Goal: Task Accomplishment & Management: Contribute content

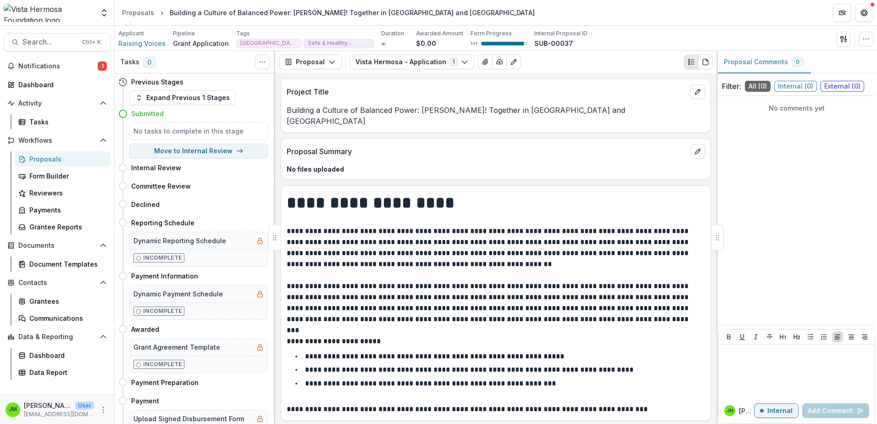
scroll to position [4449, 0]
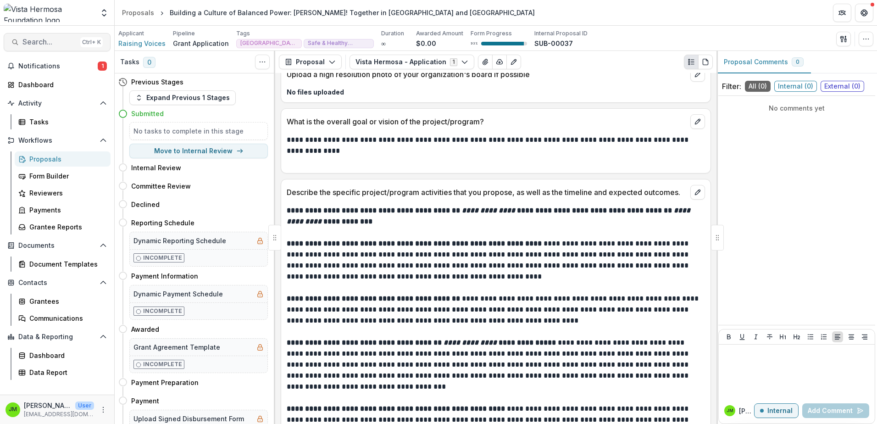
click at [41, 47] on button "Search... Ctrl + K" at bounding box center [57, 42] width 107 height 18
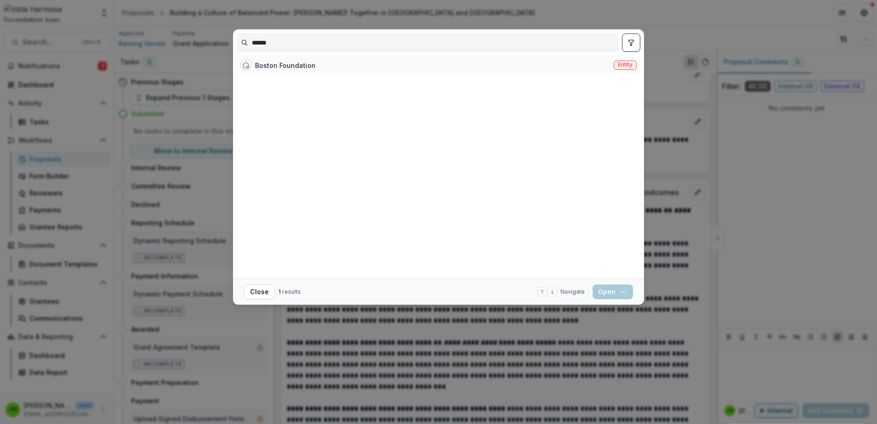
type input "******"
click at [312, 70] on div "Boston Foundation" at bounding box center [285, 66] width 61 height 10
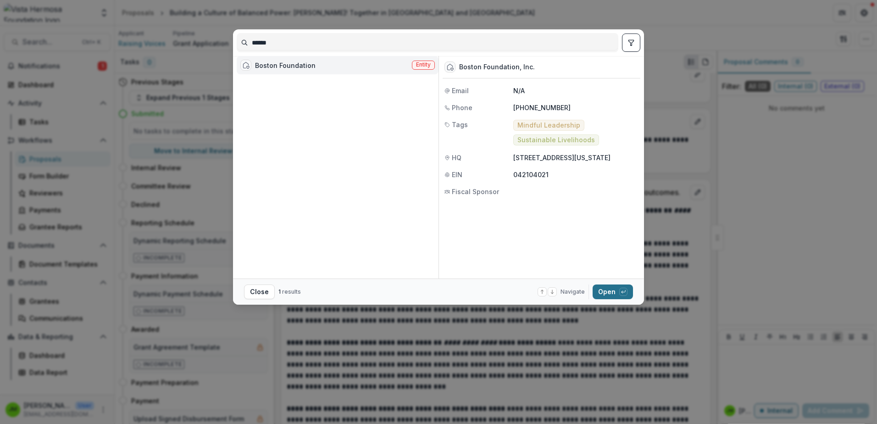
click at [612, 288] on button "Open with enter key" at bounding box center [613, 291] width 40 height 15
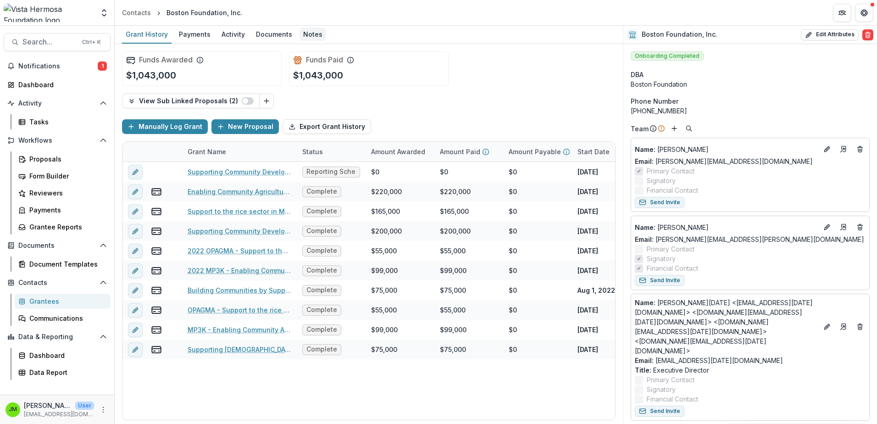
click at [307, 31] on div "Notes" at bounding box center [312, 34] width 27 height 13
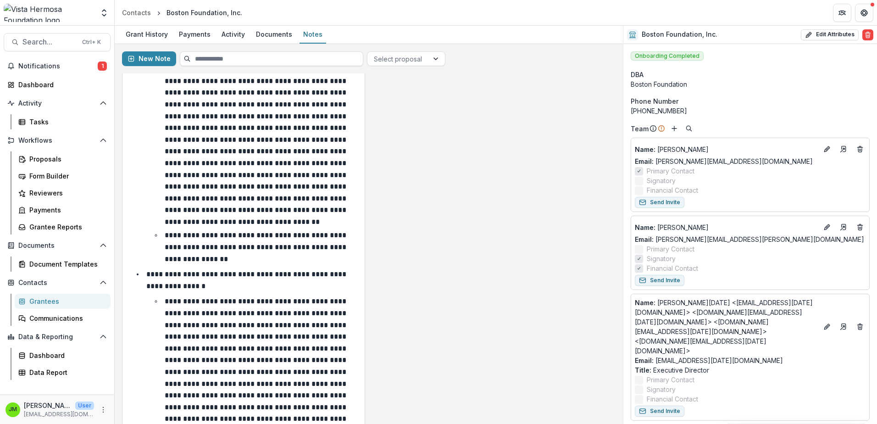
scroll to position [138, 0]
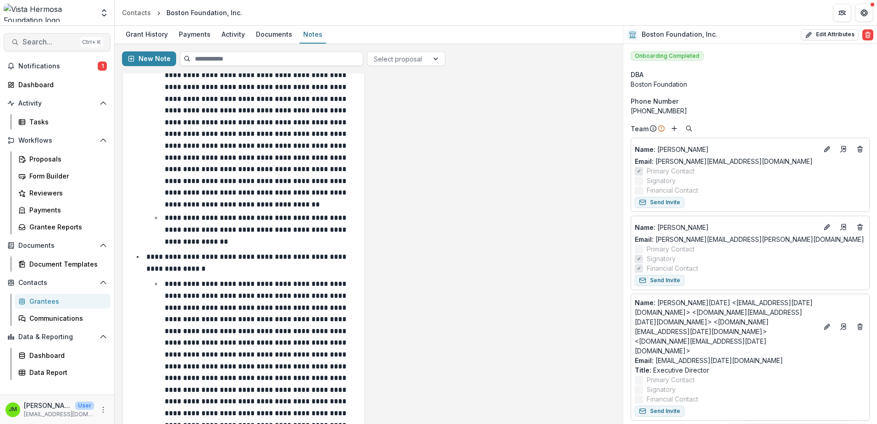
click at [41, 44] on span "Search..." at bounding box center [49, 42] width 54 height 9
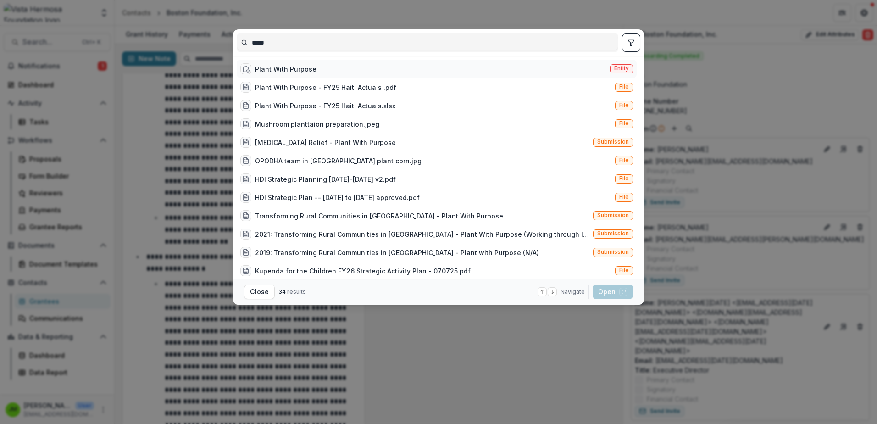
type input "*****"
click at [364, 73] on div "Plant With Purpose Entity" at bounding box center [437, 69] width 400 height 18
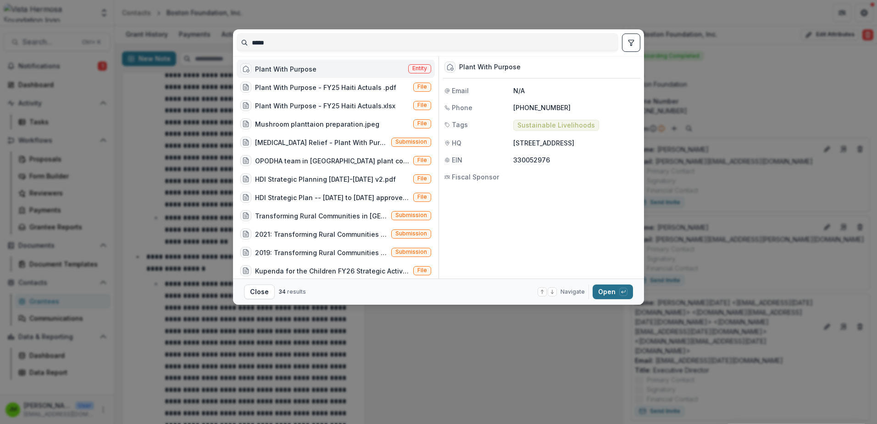
click at [604, 289] on button "Open with enter key" at bounding box center [613, 291] width 40 height 15
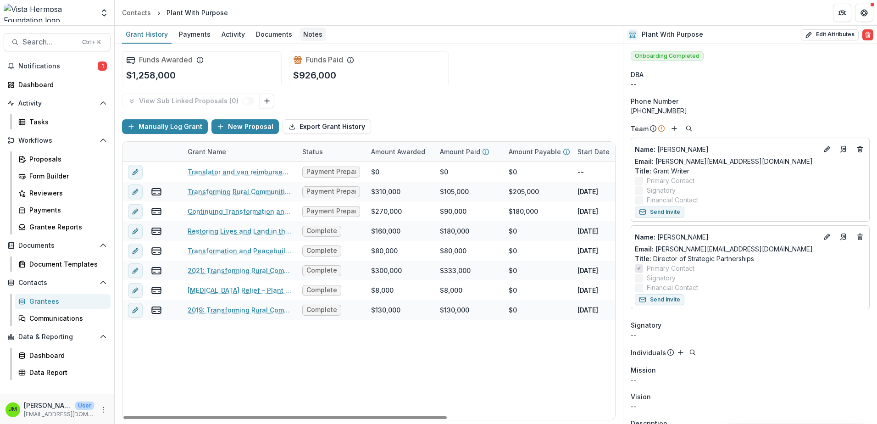
click at [303, 34] on div "Notes" at bounding box center [312, 34] width 27 height 13
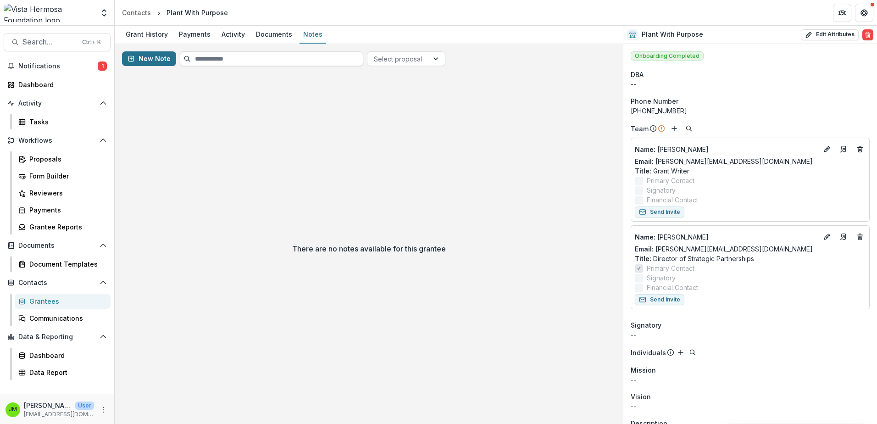
click at [163, 59] on button "New Note" at bounding box center [149, 58] width 54 height 15
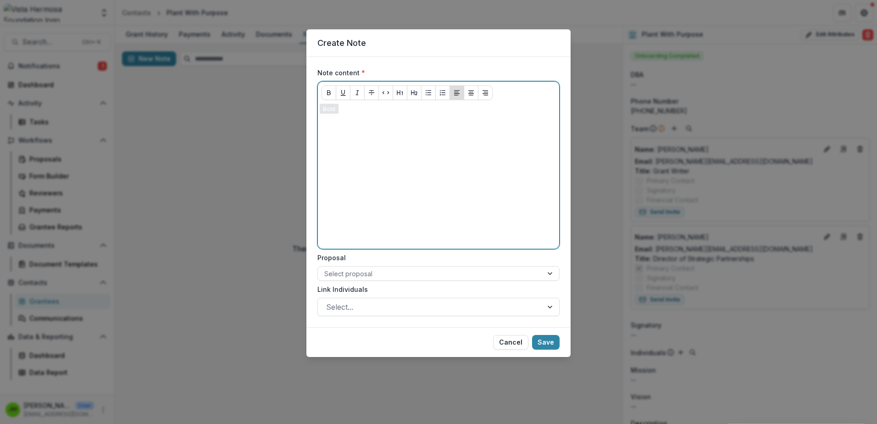
click at [355, 116] on p at bounding box center [438, 112] width 234 height 10
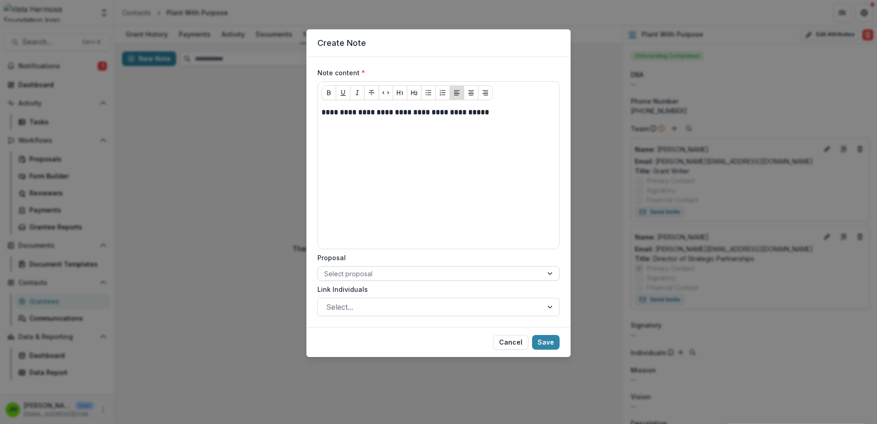
click at [424, 269] on div at bounding box center [430, 273] width 212 height 11
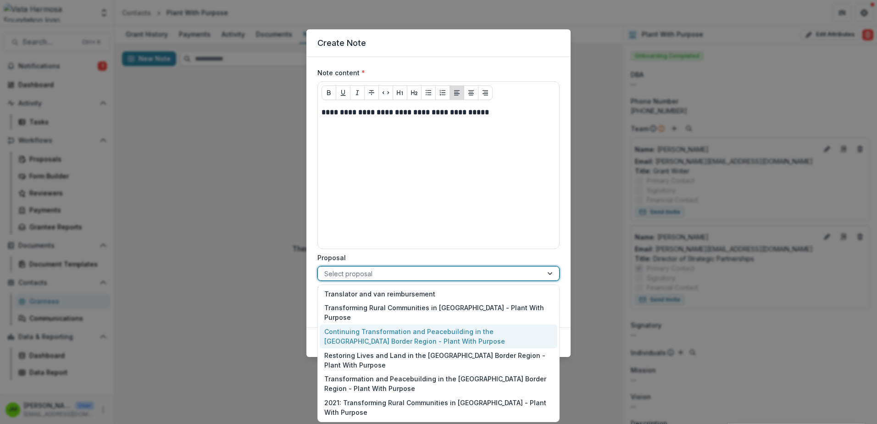
click at [430, 334] on div "Continuing Transformation and Peacebuilding in the Haiti Border Region - Plant …" at bounding box center [439, 336] width 238 height 24
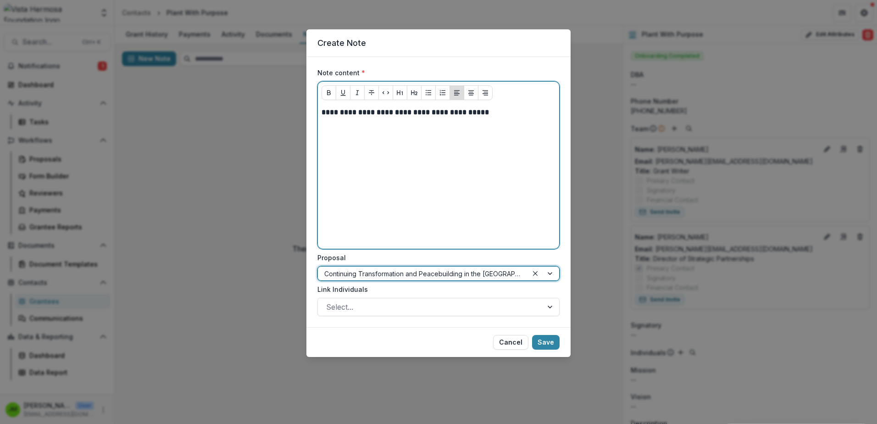
click at [346, 130] on p at bounding box center [438, 132] width 234 height 10
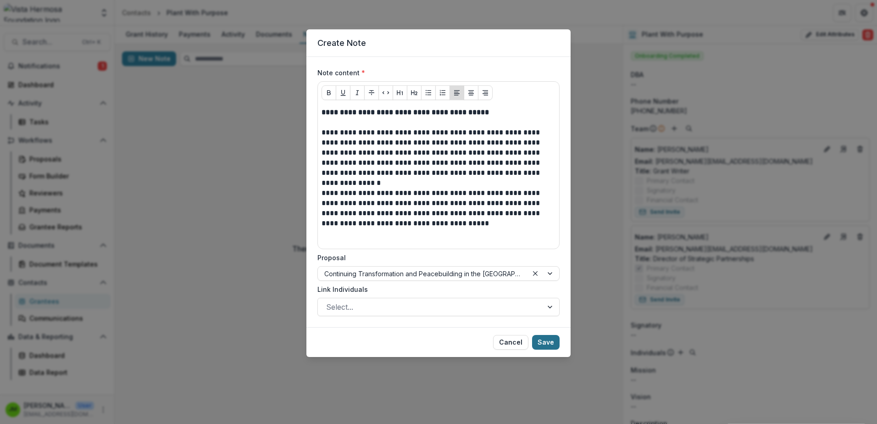
click at [548, 336] on button "Save" at bounding box center [546, 342] width 28 height 15
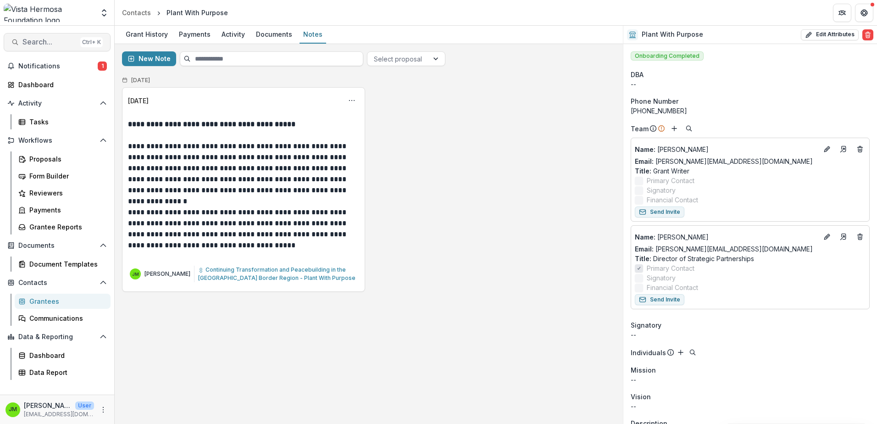
click at [41, 41] on span "Search..." at bounding box center [49, 42] width 54 height 9
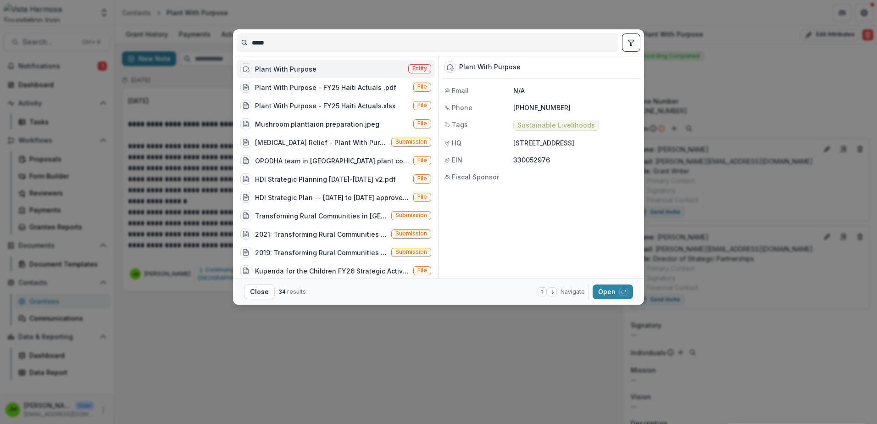
click at [321, 42] on input "*****" at bounding box center [427, 42] width 381 height 15
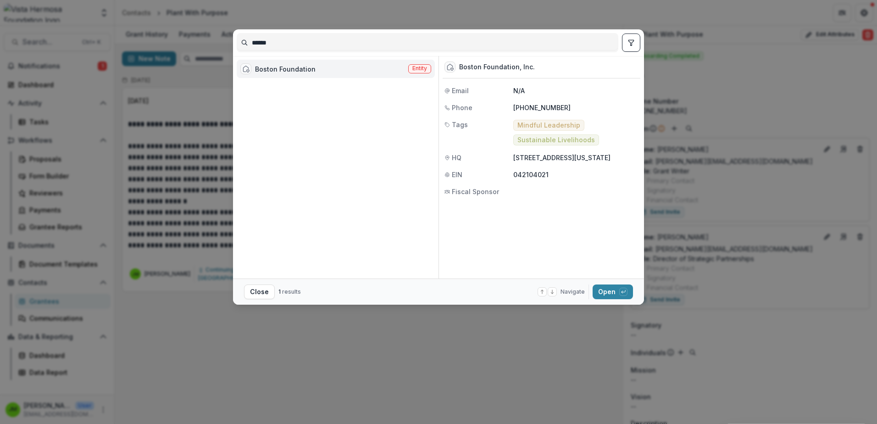
type input "******"
click at [325, 63] on div "Boston Foundation Entity" at bounding box center [336, 69] width 198 height 18
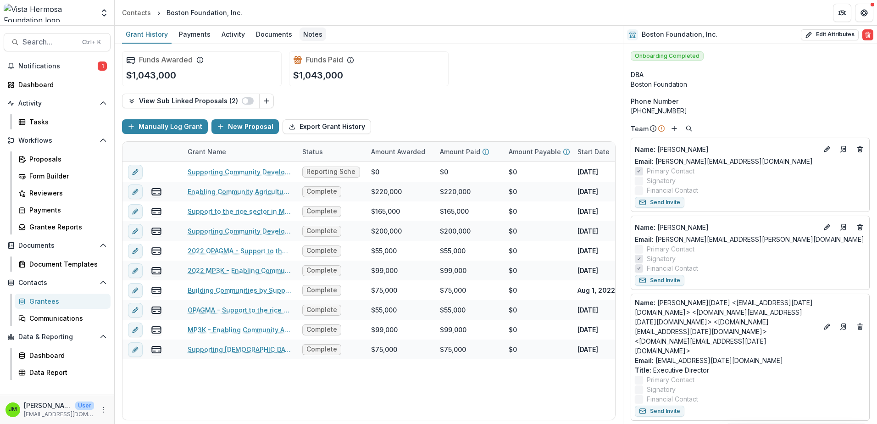
click at [307, 37] on div "Notes" at bounding box center [312, 34] width 27 height 13
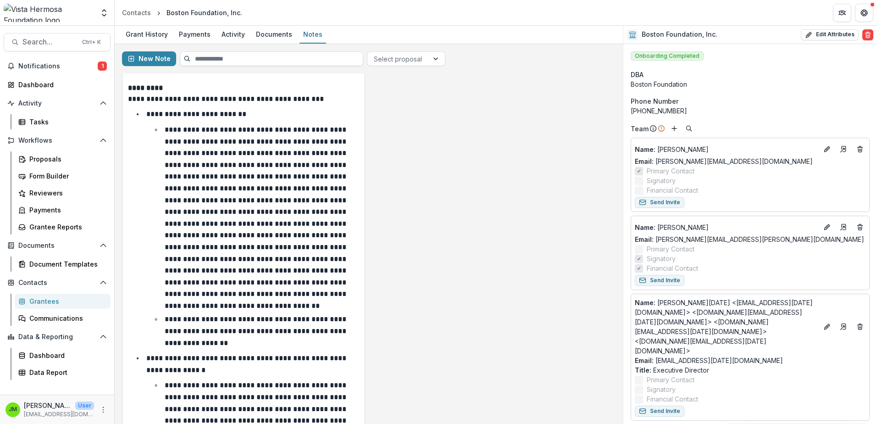
scroll to position [46, 0]
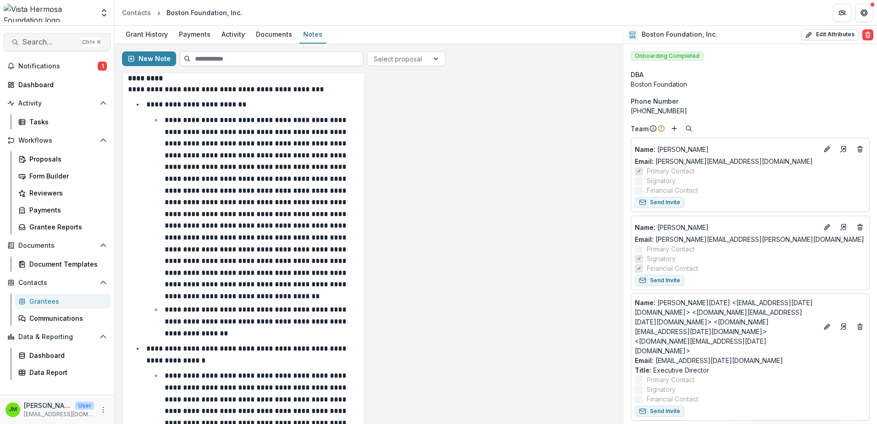
click at [37, 42] on span "Search..." at bounding box center [49, 42] width 54 height 9
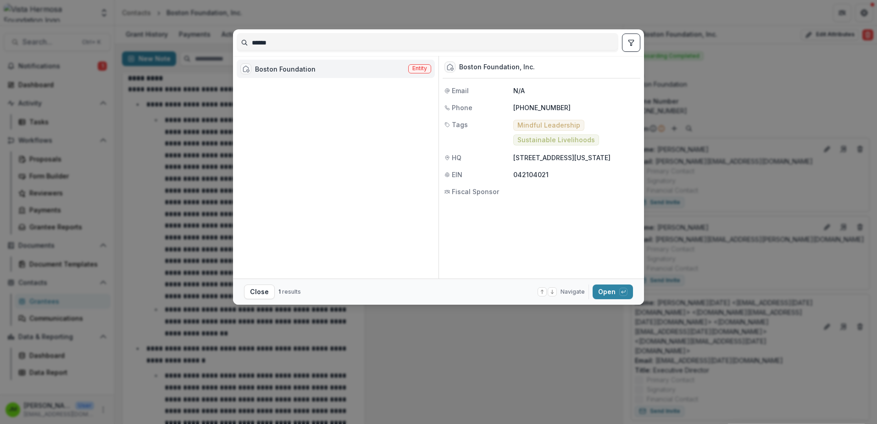
click at [349, 39] on input "******" at bounding box center [427, 42] width 381 height 15
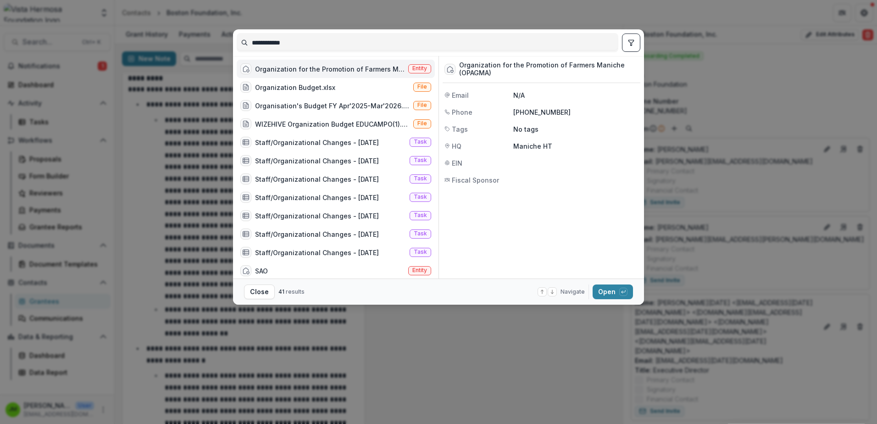
type input "**********"
drag, startPoint x: 499, startPoint y: 72, endPoint x: 461, endPoint y: 65, distance: 39.2
click at [461, 65] on div "Organization for the Promotion of Farmers Maniche (OPAGMA)" at bounding box center [548, 69] width 179 height 16
copy div "Organization for the Promotion of Farmers Maniche (OPAGMA)"
drag, startPoint x: 266, startPoint y: 291, endPoint x: 262, endPoint y: 297, distance: 7.0
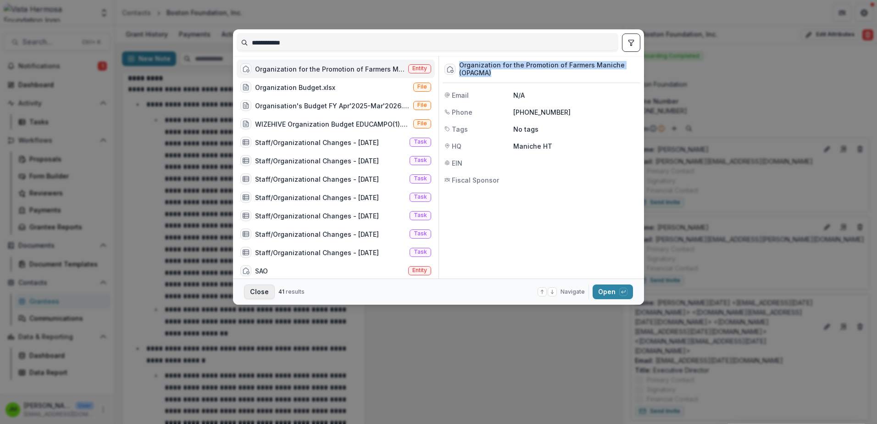
click at [266, 291] on button "Close" at bounding box center [259, 291] width 31 height 15
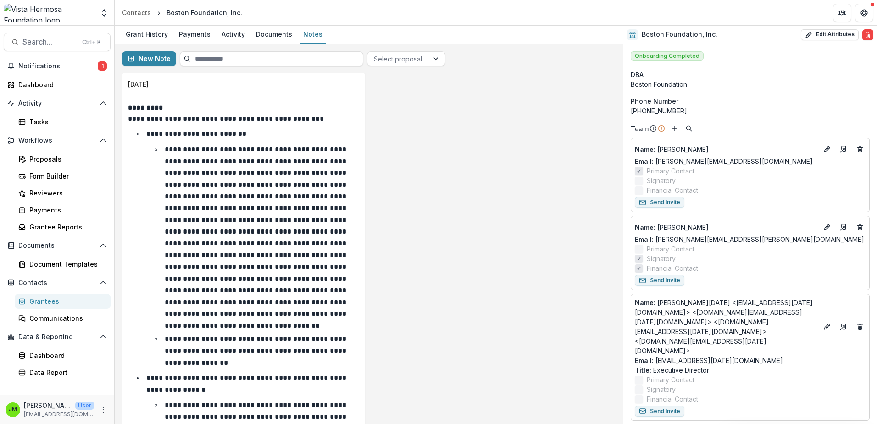
scroll to position [0, 0]
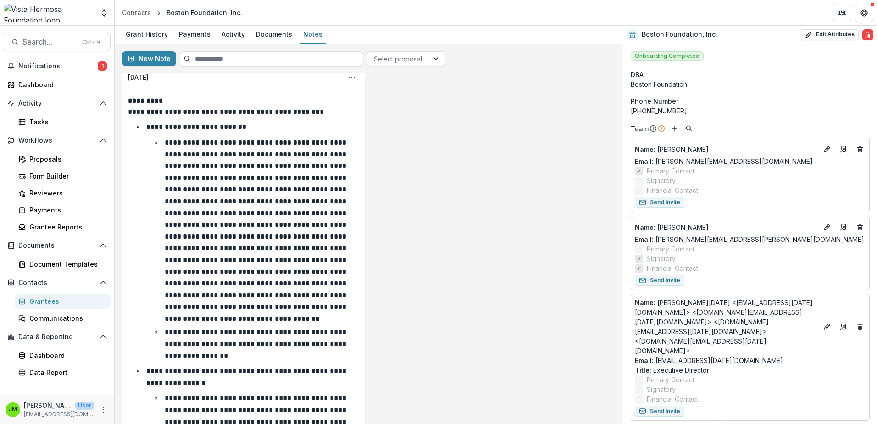
drag, startPoint x: 476, startPoint y: 206, endPoint x: 474, endPoint y: 224, distance: 17.6
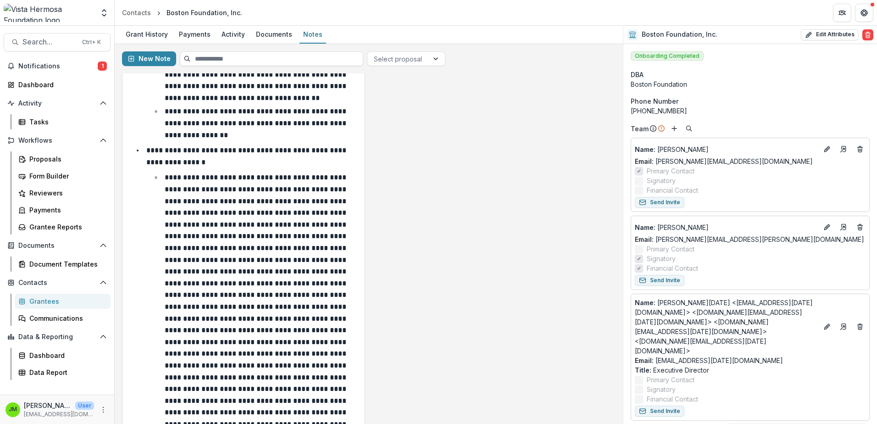
scroll to position [260, 0]
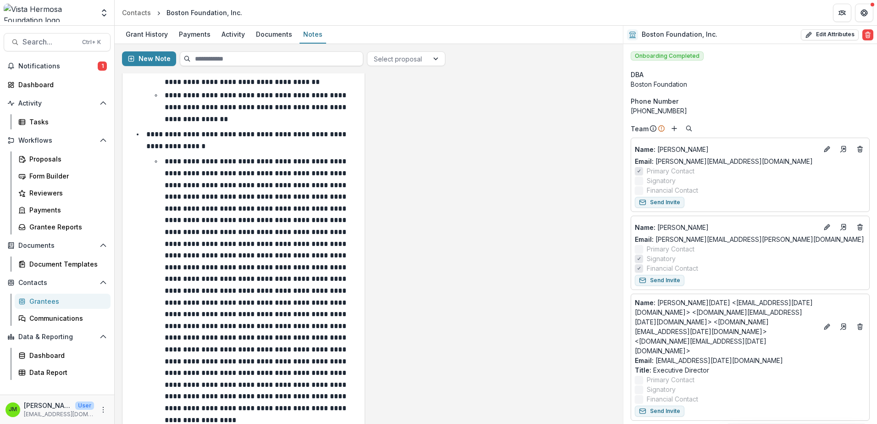
click at [407, 159] on div "**********" at bounding box center [368, 375] width 493 height 1096
